Goal: Transaction & Acquisition: Purchase product/service

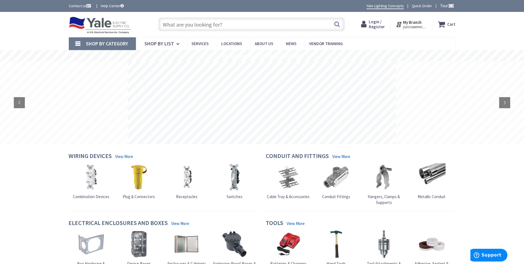
click at [417, 25] on strong "My Branch" at bounding box center [412, 22] width 19 height 5
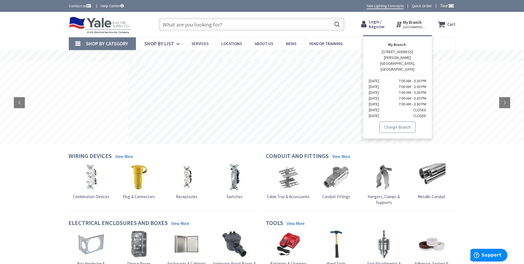
click at [405, 121] on link "Change Branch" at bounding box center [398, 127] width 36 height 12
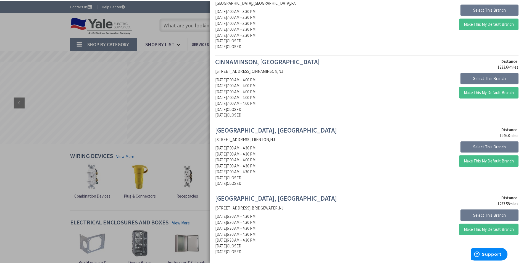
scroll to position [583, 0]
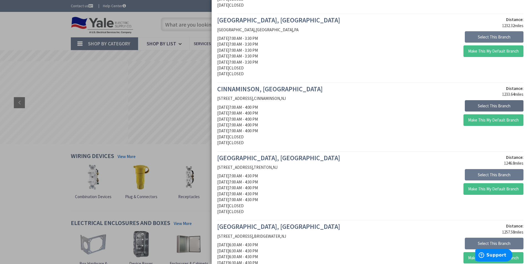
click at [478, 106] on button "Select This Branch" at bounding box center [493, 106] width 59 height 12
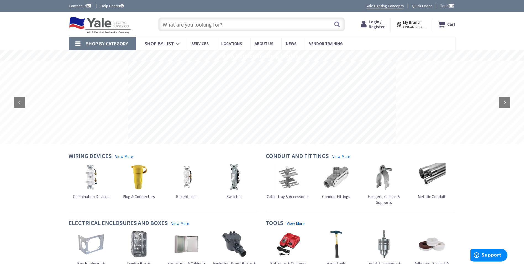
click at [218, 25] on input "text" at bounding box center [251, 24] width 187 height 14
type input "PVC 3""
click at [336, 24] on button "Search" at bounding box center [337, 24] width 7 height 12
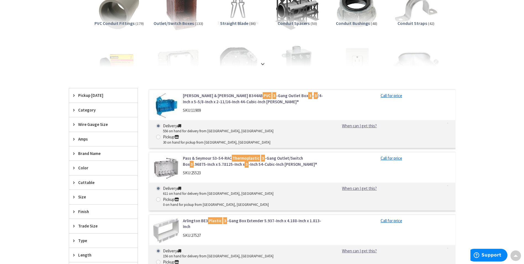
scroll to position [111, 0]
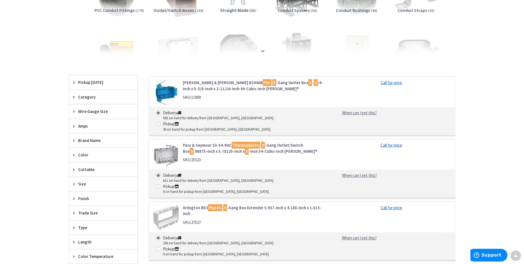
click at [105, 184] on span "Size" at bounding box center [100, 184] width 45 height 6
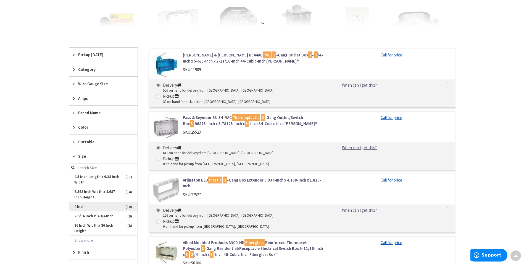
scroll to position [166, 0]
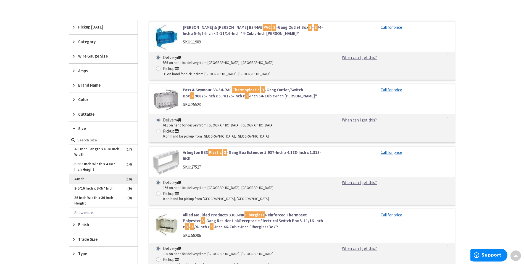
click at [100, 210] on button "Show more" at bounding box center [103, 212] width 69 height 9
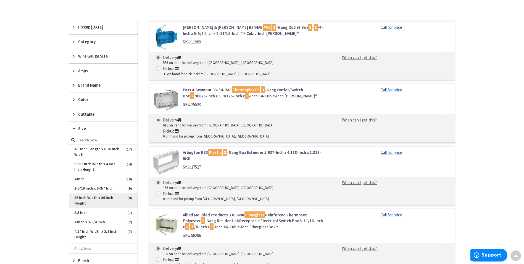
click at [80, 203] on span "36 Inch Width x 36 Inch Height" at bounding box center [103, 200] width 69 height 15
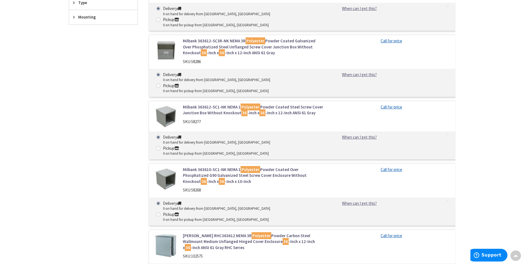
scroll to position [391, 0]
